Goal: Check status: Check status

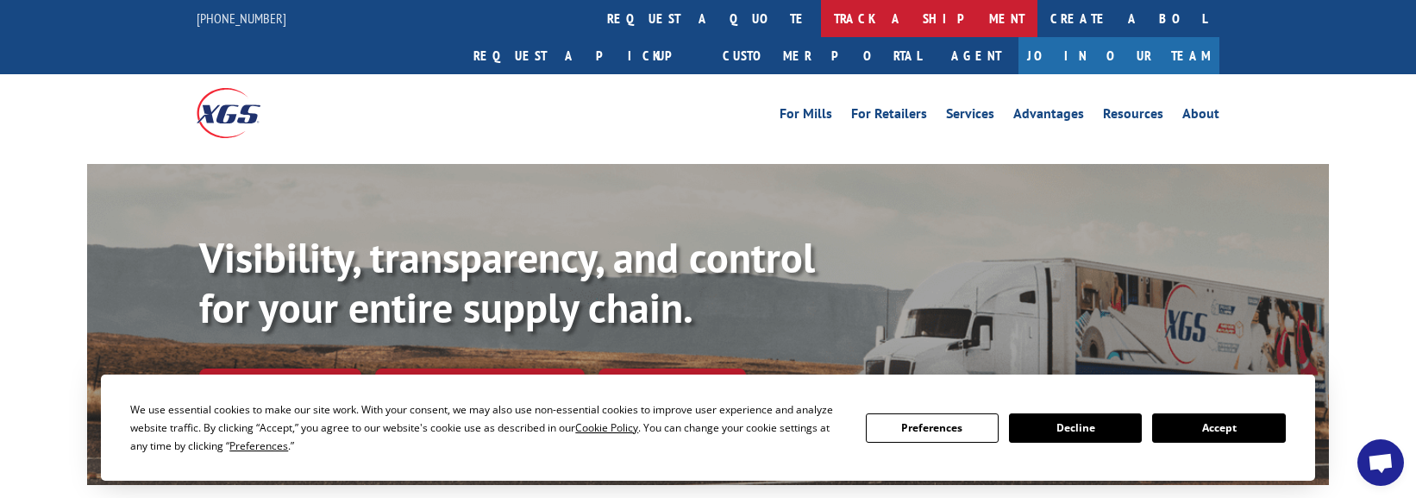
click at [821, 24] on link "track a shipment" at bounding box center [929, 18] width 216 height 37
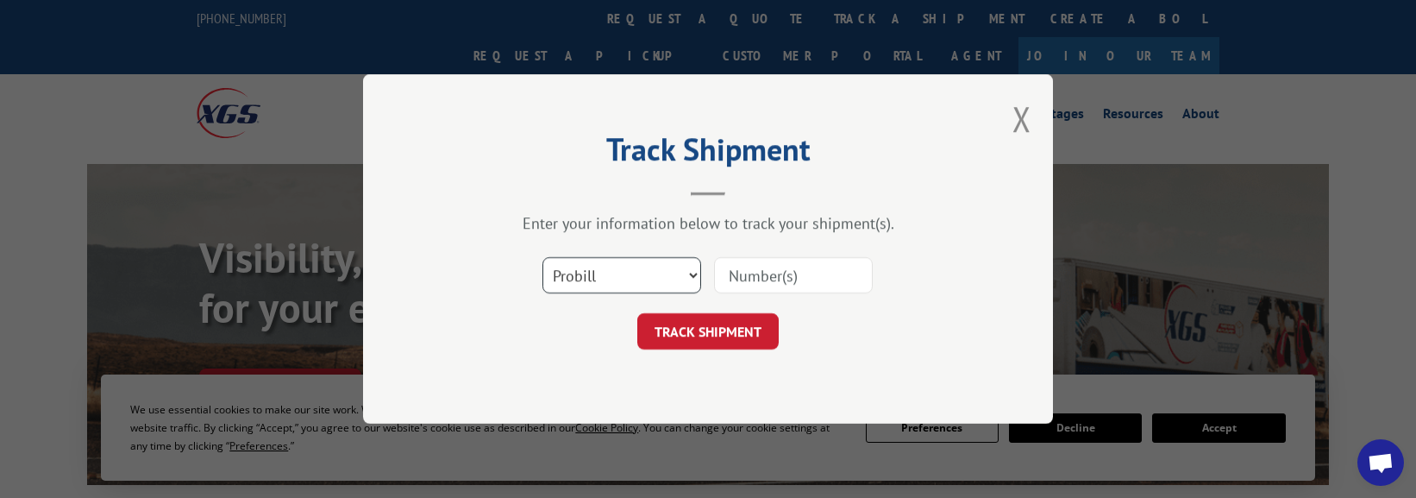
click at [592, 274] on select "Select category... Probill BOL PO" at bounding box center [621, 275] width 159 height 36
select select "bol"
click at [542, 257] on select "Select category... Probill BOL PO" at bounding box center [621, 275] width 159 height 36
click at [770, 274] on input at bounding box center [793, 275] width 159 height 36
paste input "5607045"
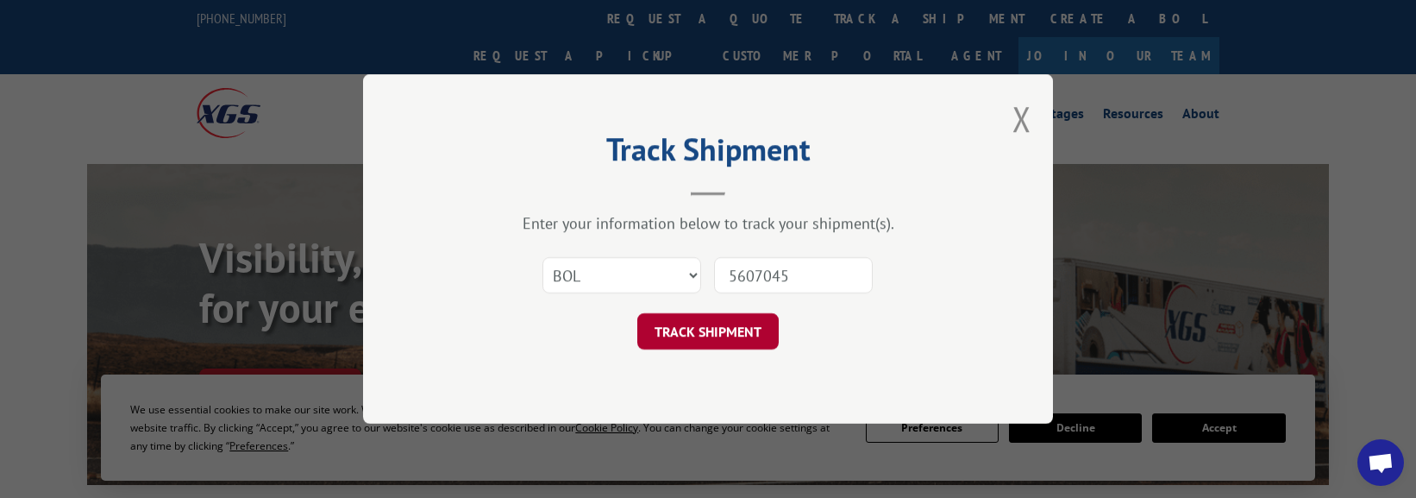
type input "5607045"
click at [686, 340] on button "TRACK SHIPMENT" at bounding box center [707, 331] width 141 height 36
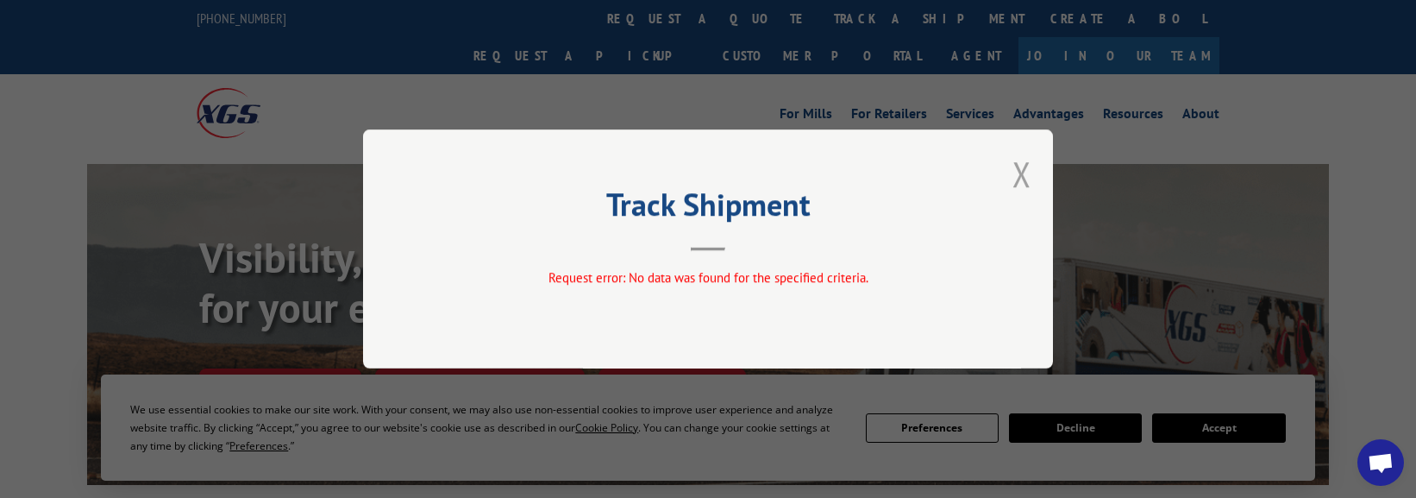
click at [1024, 164] on button "Close modal" at bounding box center [1021, 174] width 19 height 46
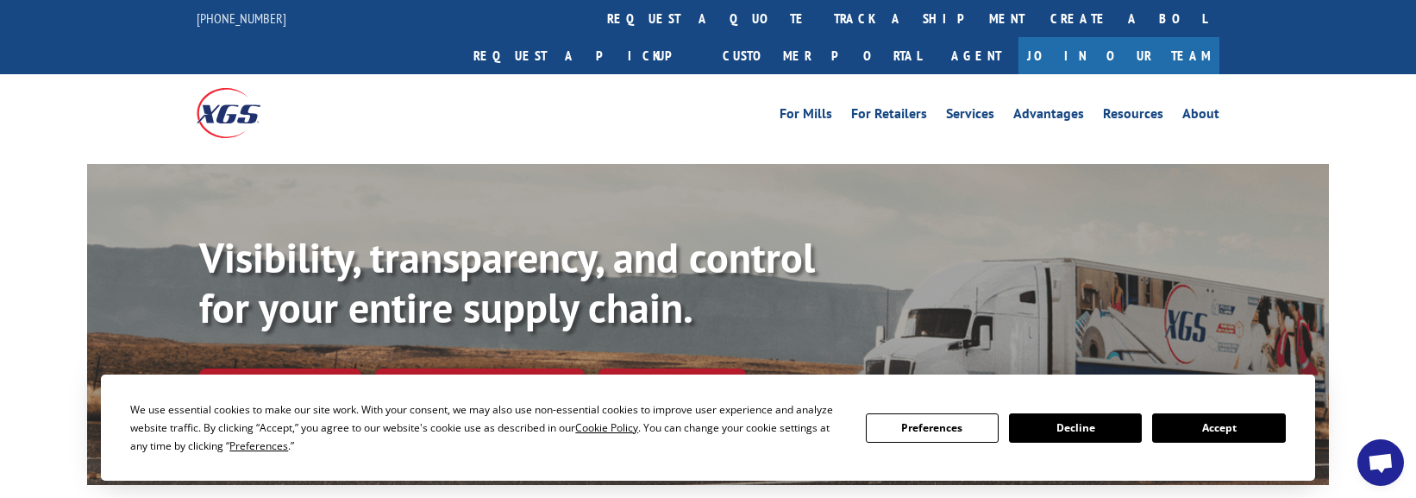
click at [594, 100] on div "For [PERSON_NAME] For Retailers Services Advantages Resources About For [PERSON…" at bounding box center [836, 113] width 767 height 26
click at [306, 368] on link "Track shipment" at bounding box center [280, 386] width 162 height 36
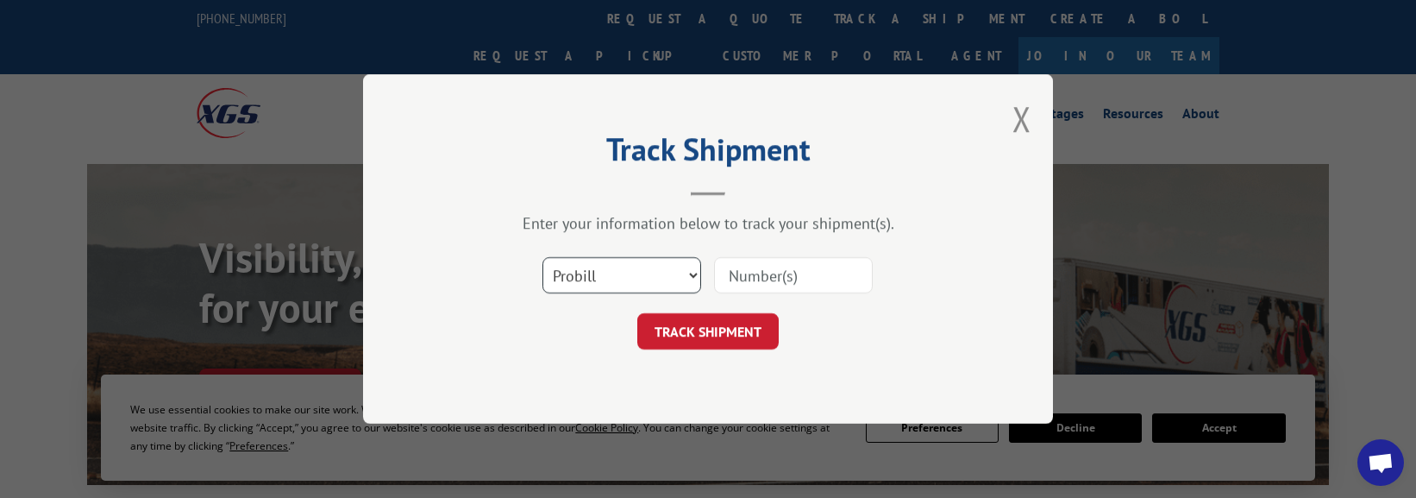
click at [693, 276] on select "Select category... Probill BOL PO" at bounding box center [621, 275] width 159 height 36
select select "bol"
click at [542, 257] on select "Select category... Probill BOL PO" at bounding box center [621, 275] width 159 height 36
click at [742, 281] on input at bounding box center [793, 275] width 159 height 36
type input "5607045"
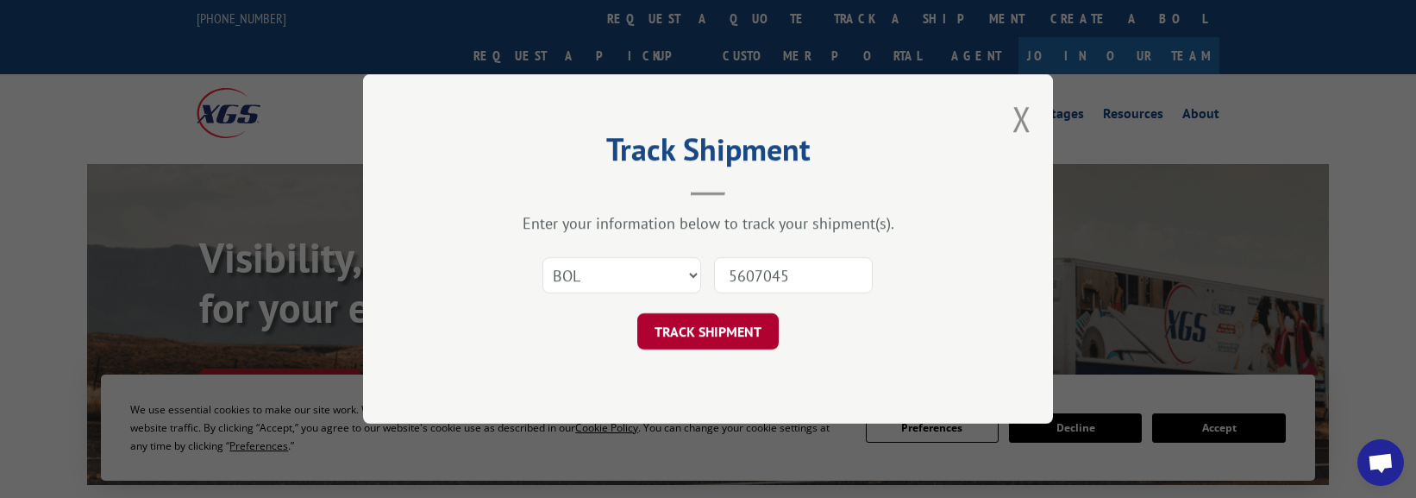
click at [727, 335] on button "TRACK SHIPMENT" at bounding box center [707, 331] width 141 height 36
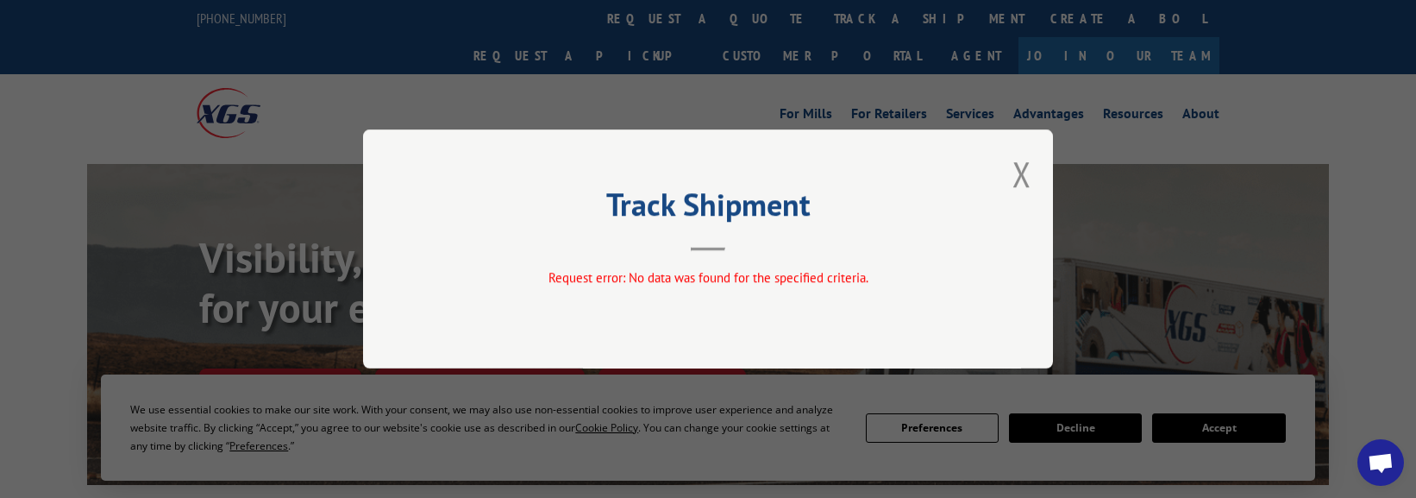
click at [1024, 177] on button "Close modal" at bounding box center [1021, 174] width 19 height 46
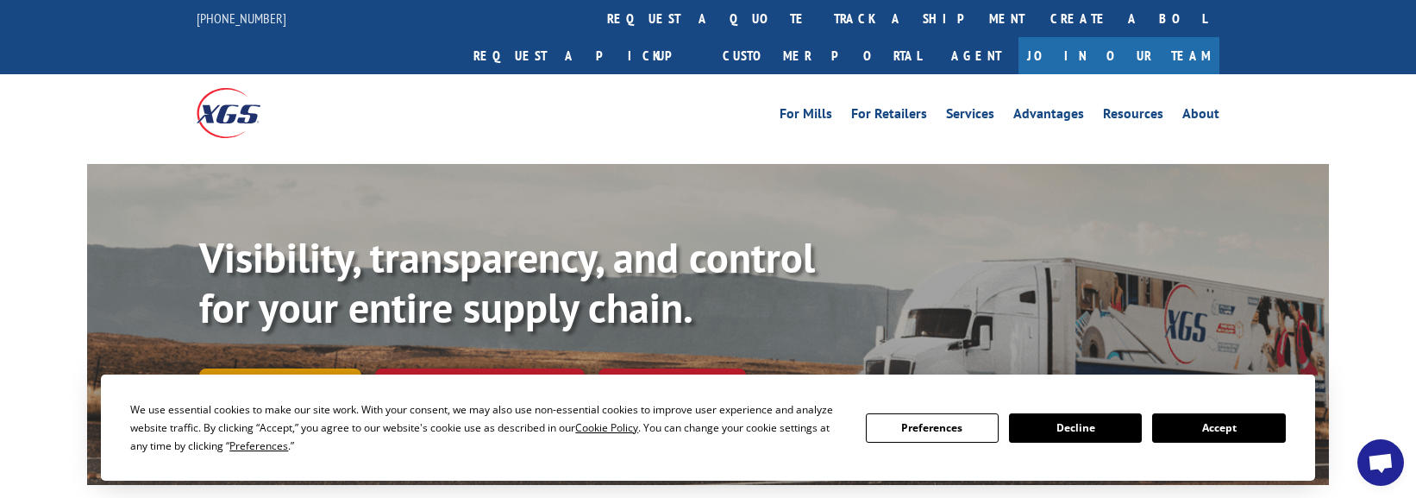
click at [291, 368] on link "Track shipment" at bounding box center [280, 386] width 162 height 36
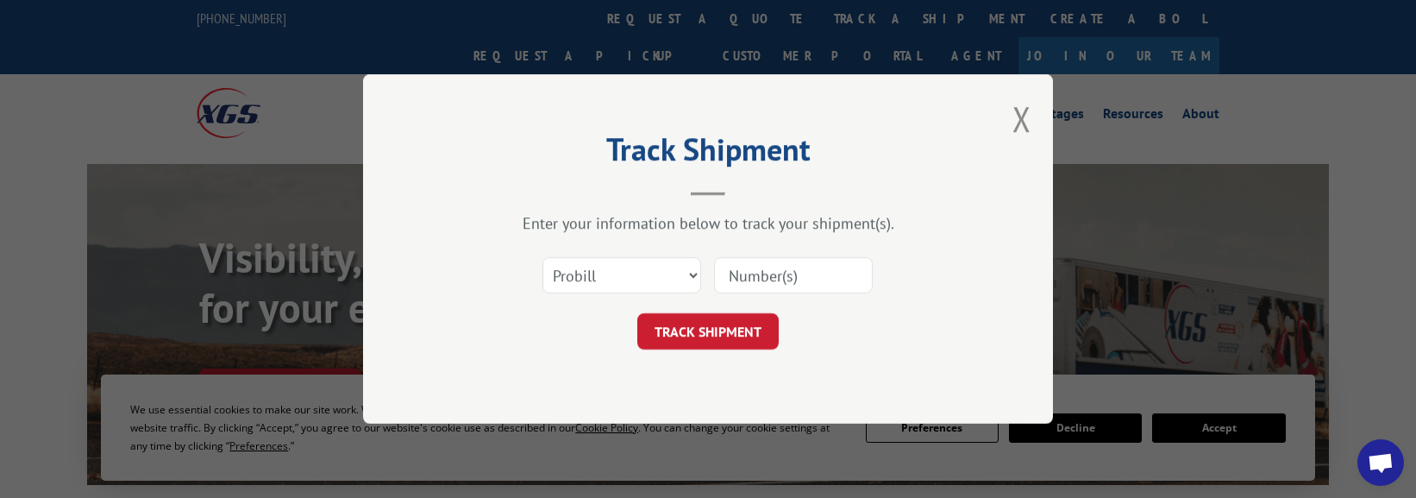
click at [750, 279] on input at bounding box center [793, 275] width 159 height 36
paste input "5607045"
type input "5"
click at [757, 266] on input at bounding box center [793, 275] width 159 height 36
type input "5607045"
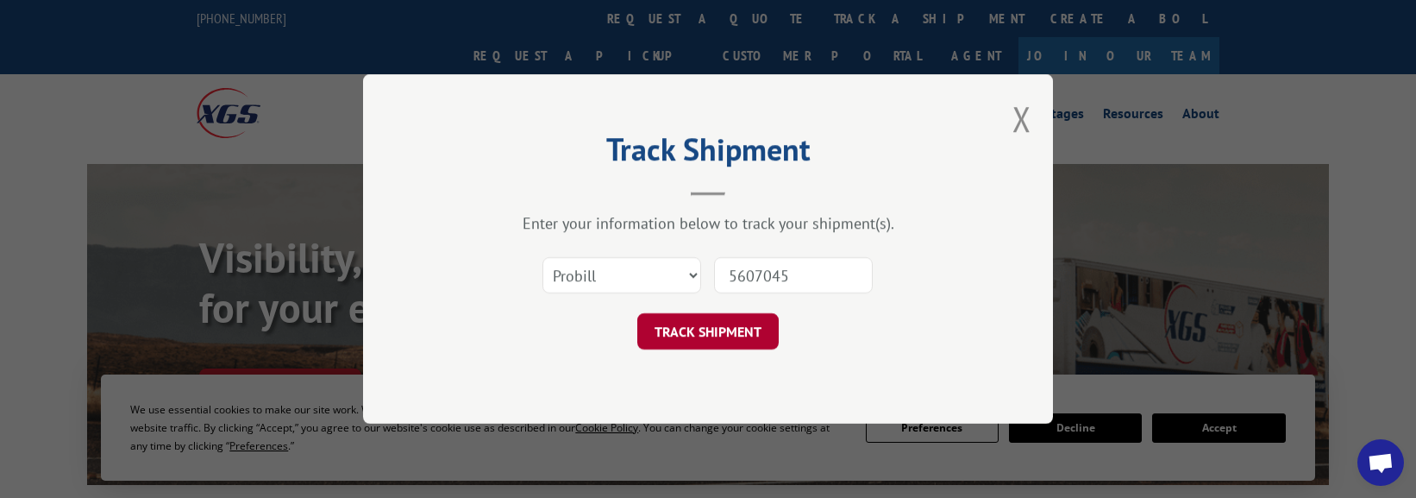
click at [734, 320] on button "TRACK SHIPMENT" at bounding box center [707, 331] width 141 height 36
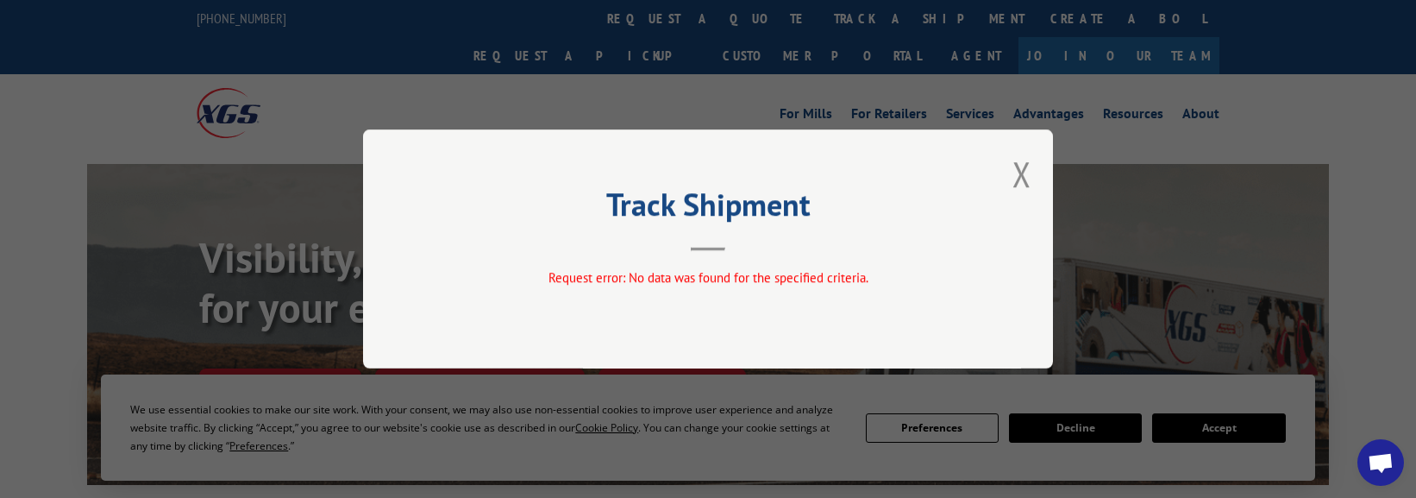
click at [1023, 176] on button "Close modal" at bounding box center [1021, 174] width 19 height 46
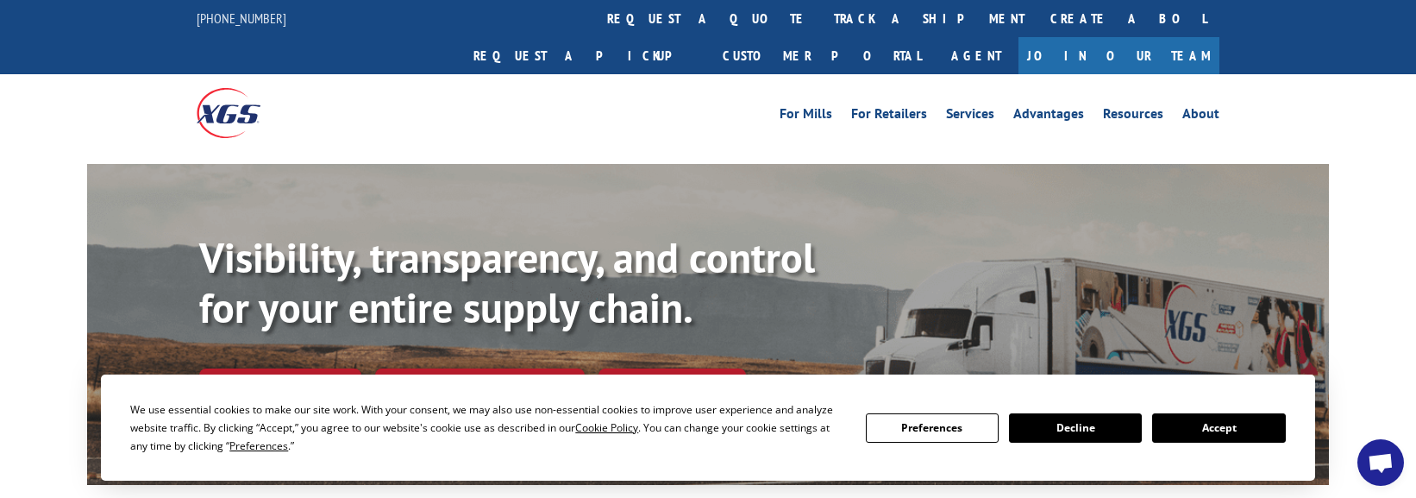
click at [1068, 426] on button "Accept" at bounding box center [1218, 427] width 133 height 29
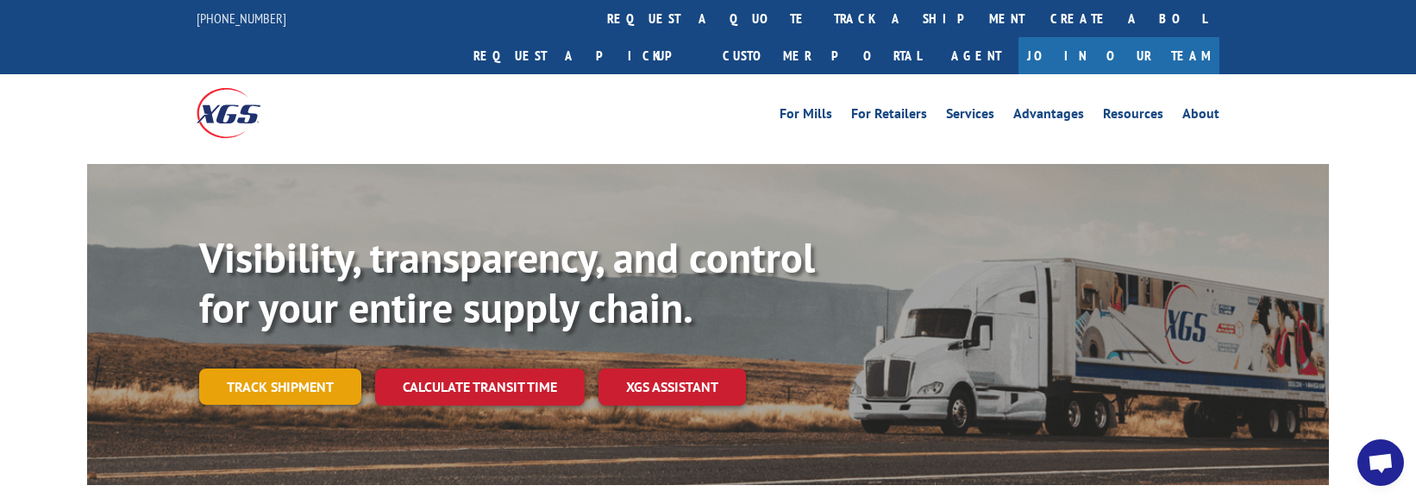
click at [268, 368] on link "Track shipment" at bounding box center [280, 386] width 162 height 36
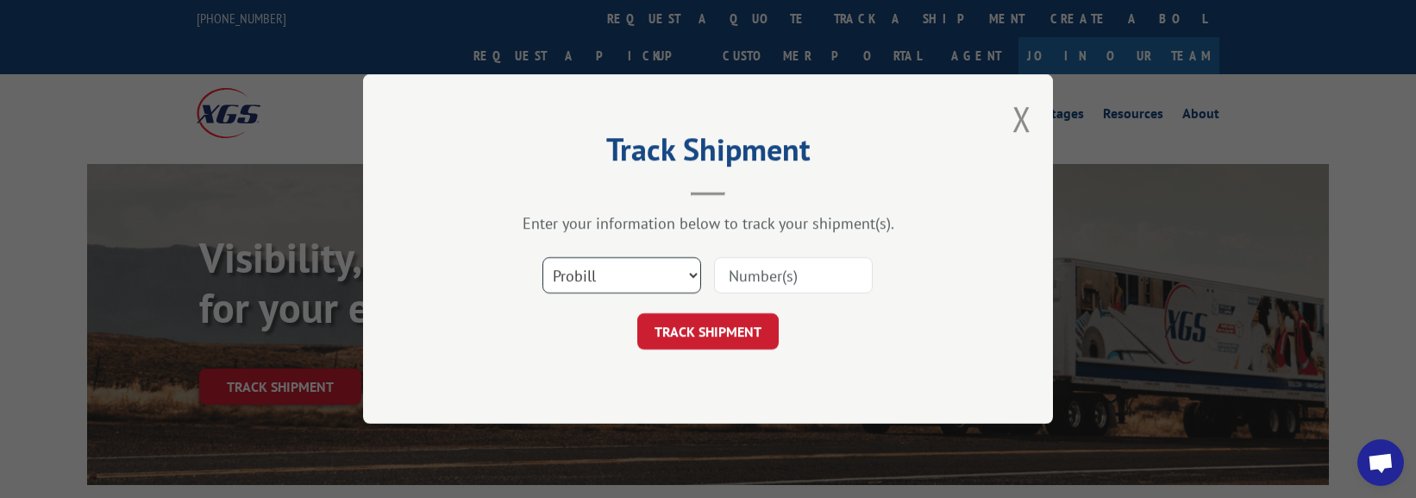
click at [684, 276] on select "Select category... Probill BOL PO" at bounding box center [621, 275] width 159 height 36
select select "po"
click at [542, 257] on select "Select category... Probill BOL PO" at bounding box center [621, 275] width 159 height 36
click at [767, 276] on input at bounding box center [793, 275] width 159 height 36
type input "5607045"
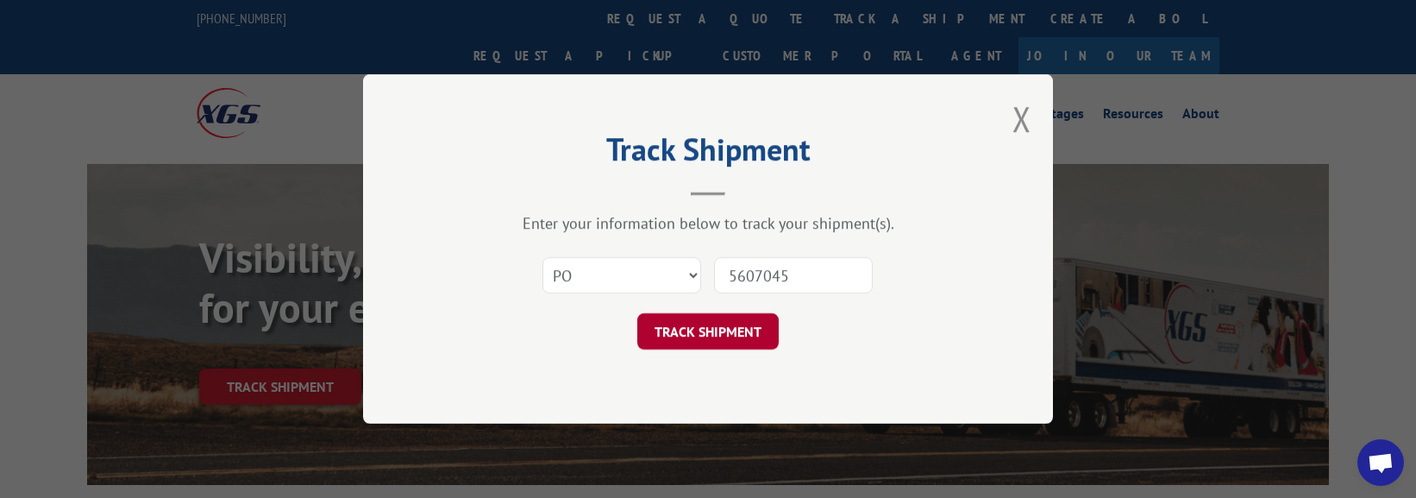
click at [715, 343] on button "TRACK SHIPMENT" at bounding box center [707, 331] width 141 height 36
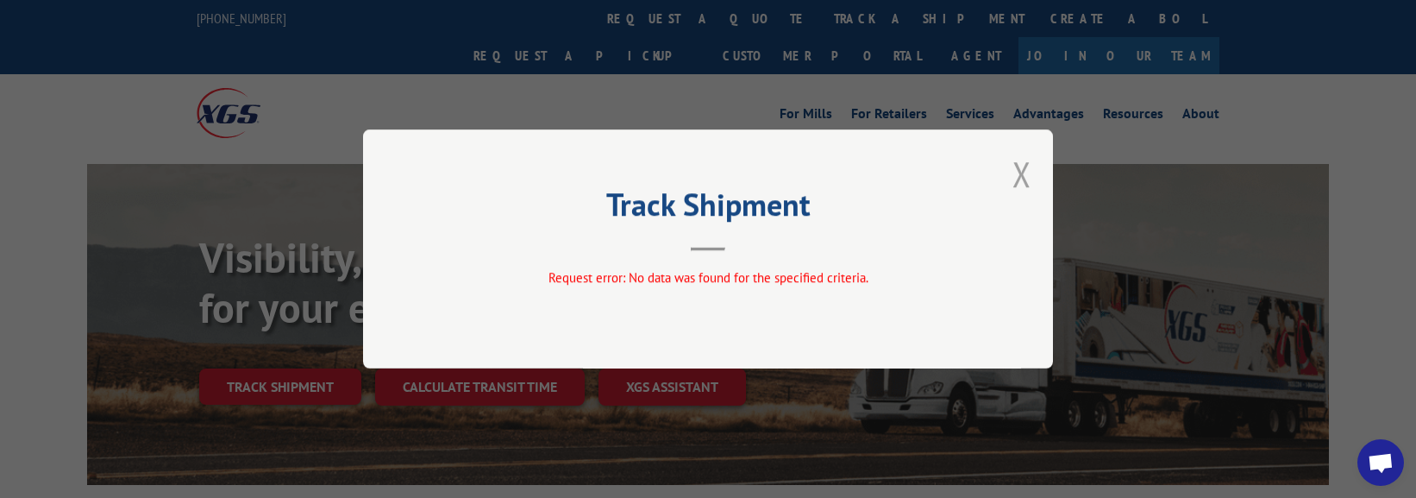
click at [1030, 166] on button "Close modal" at bounding box center [1021, 174] width 19 height 46
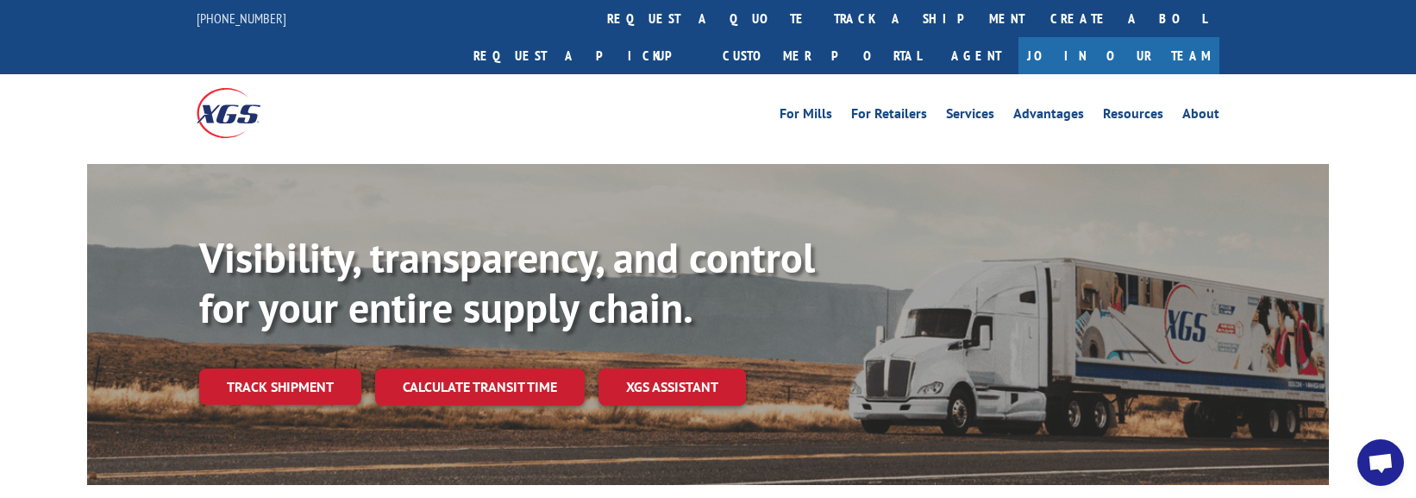
drag, startPoint x: 267, startPoint y: 341, endPoint x: 286, endPoint y: 337, distance: 19.5
click at [267, 368] on link "Track shipment" at bounding box center [280, 386] width 162 height 36
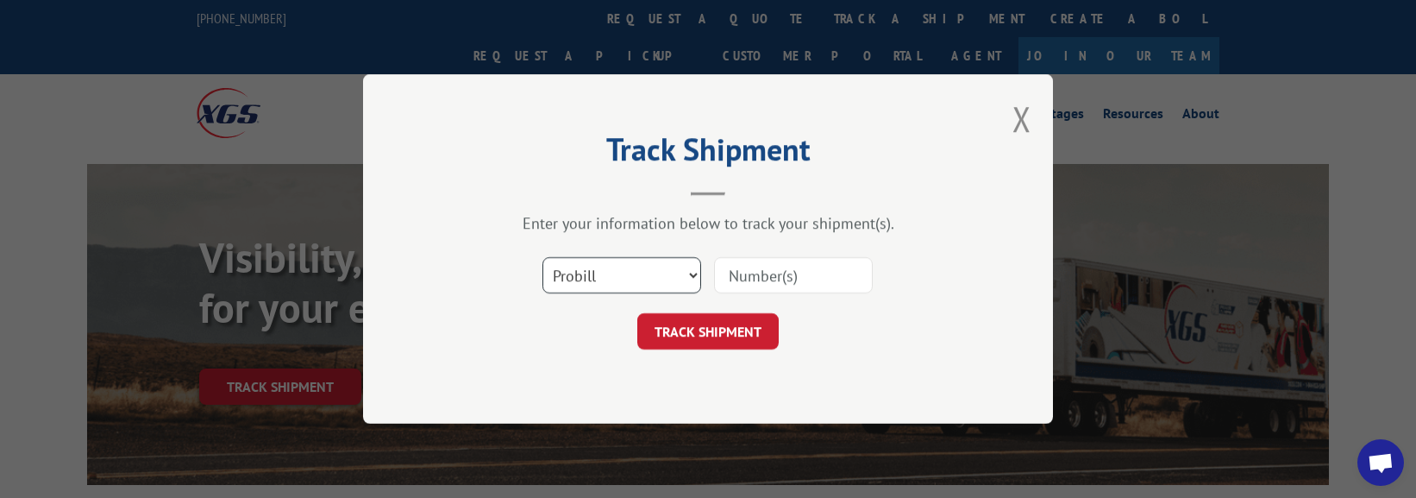
click at [630, 269] on select "Select category... Probill BOL PO" at bounding box center [621, 275] width 159 height 36
select select "po"
click at [542, 257] on select "Select category... Probill BOL PO" at bounding box center [621, 275] width 159 height 36
click at [758, 278] on input at bounding box center [793, 275] width 159 height 36
type input "34440056"
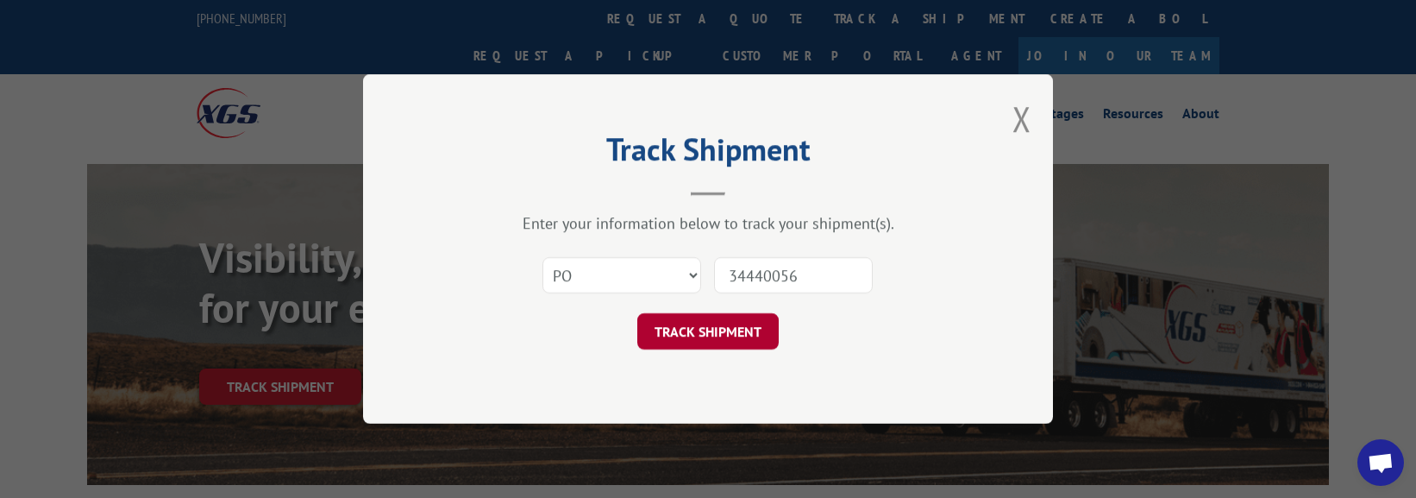
click at [726, 338] on button "TRACK SHIPMENT" at bounding box center [707, 331] width 141 height 36
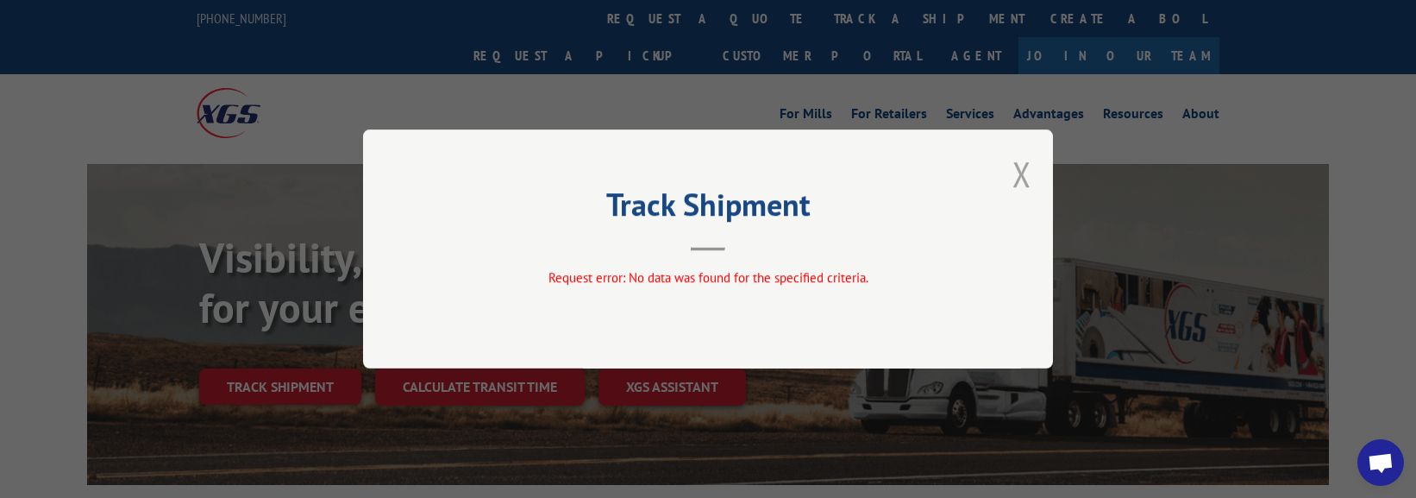
click at [1018, 168] on button "Close modal" at bounding box center [1021, 174] width 19 height 46
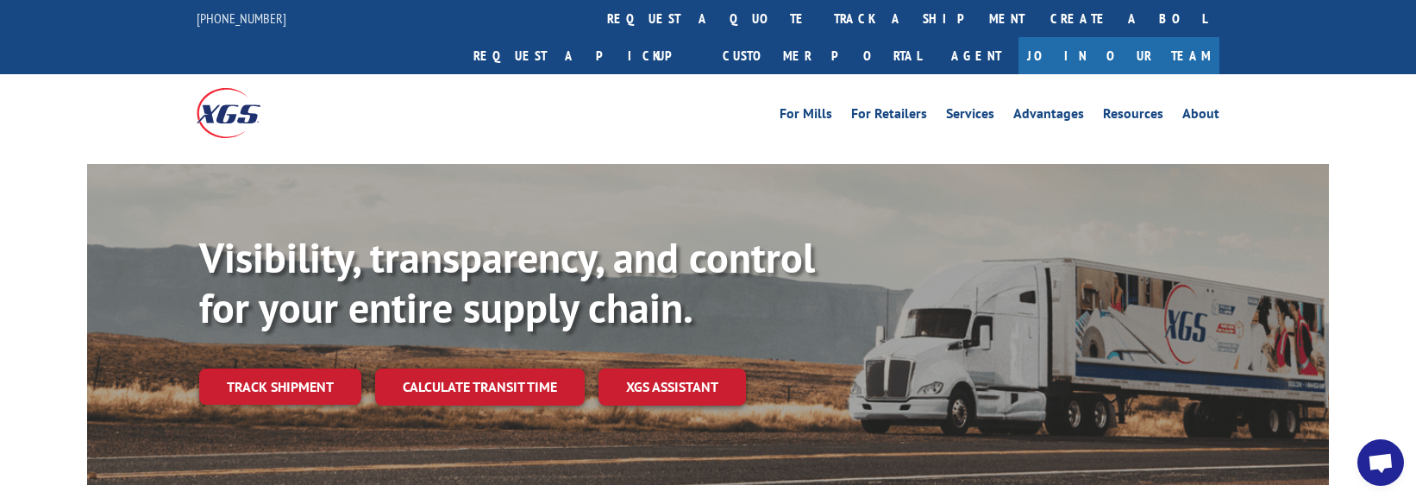
drag, startPoint x: 409, startPoint y: 92, endPoint x: 433, endPoint y: 41, distance: 56.3
click at [409, 92] on div at bounding box center [325, 112] width 256 height 77
